Goal: Information Seeking & Learning: Learn about a topic

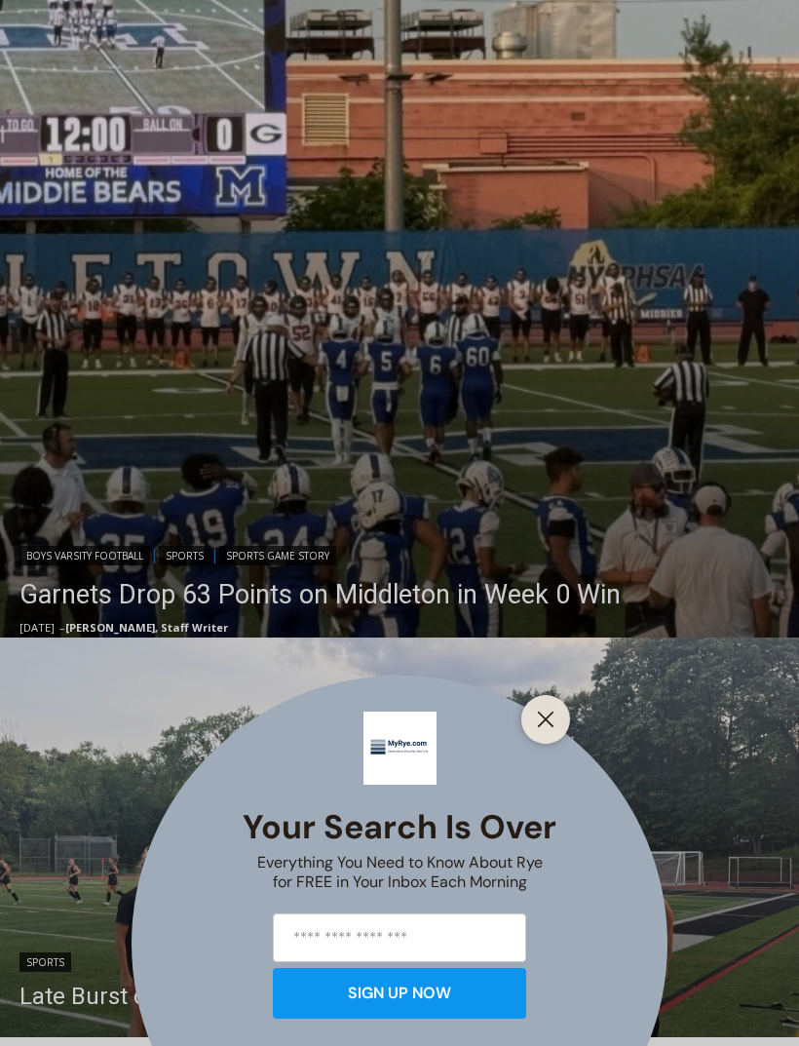
scroll to position [556, 0]
click at [542, 728] on icon "Close" at bounding box center [546, 720] width 18 height 18
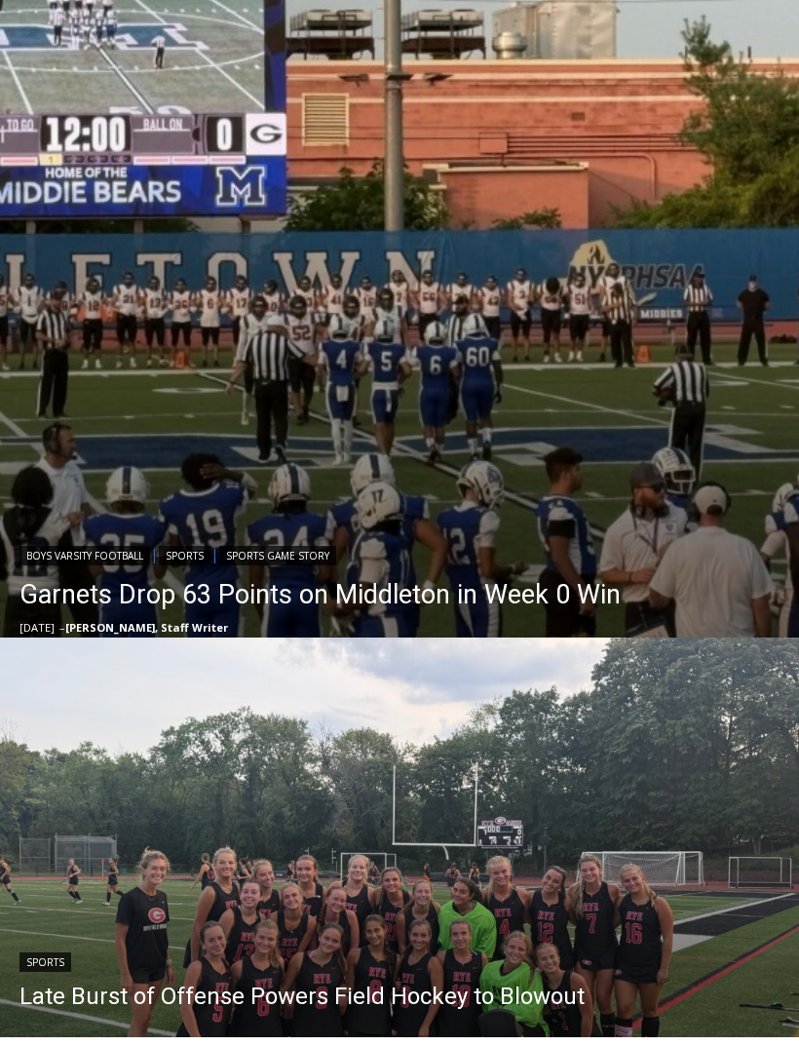
scroll to position [0, 0]
click at [613, 430] on img "Read More Garnets Drop 63 Points on Middleton in Week 0 Win" at bounding box center [399, 257] width 799 height 799
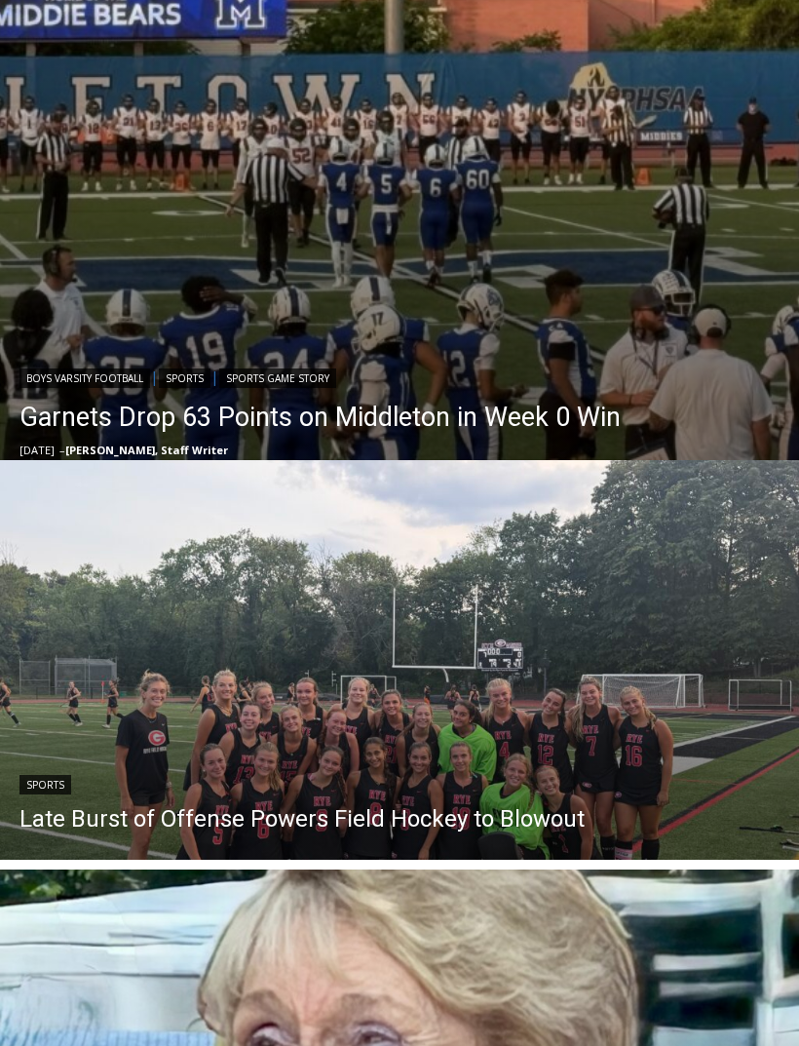
scroll to position [732, 0]
